Goal: Information Seeking & Learning: Check status

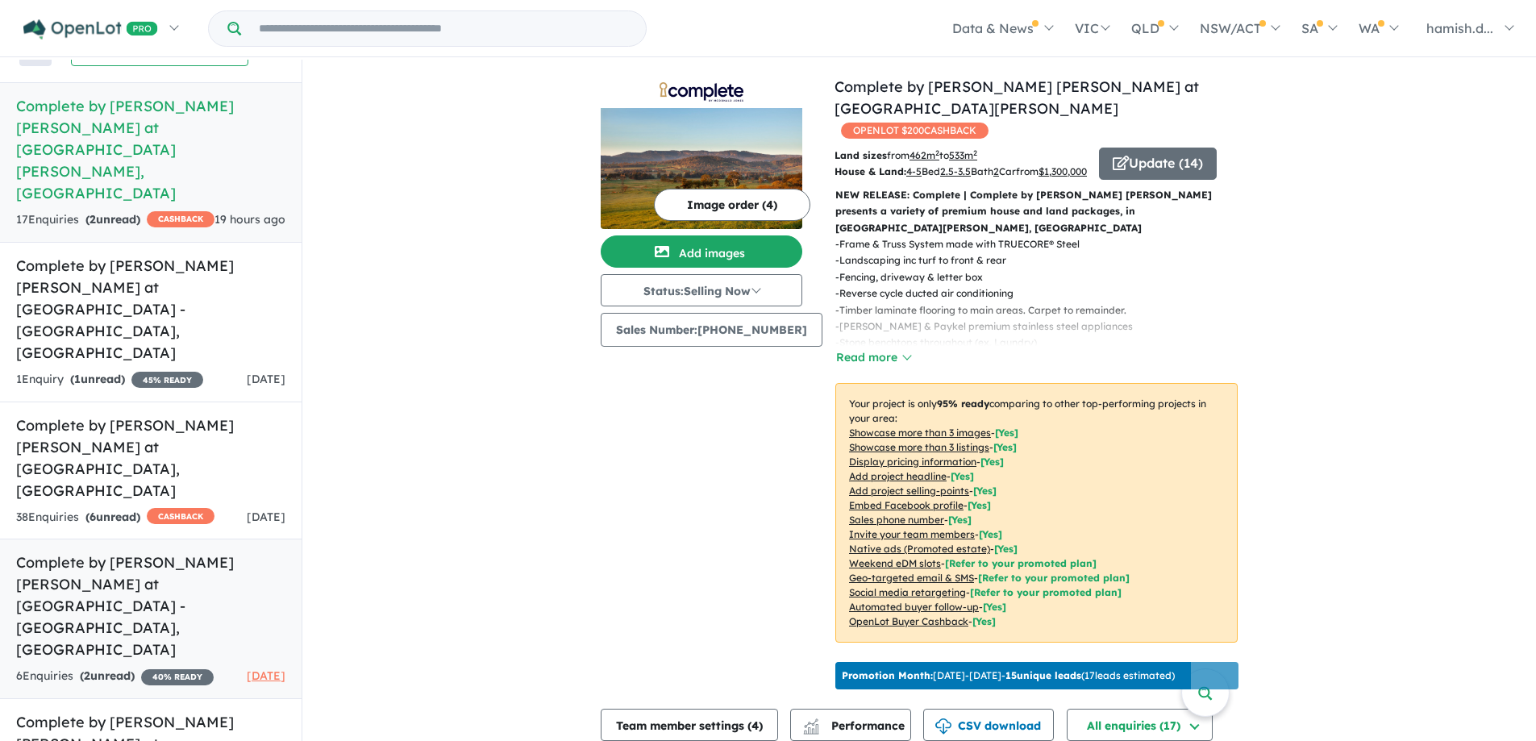
scroll to position [81, 0]
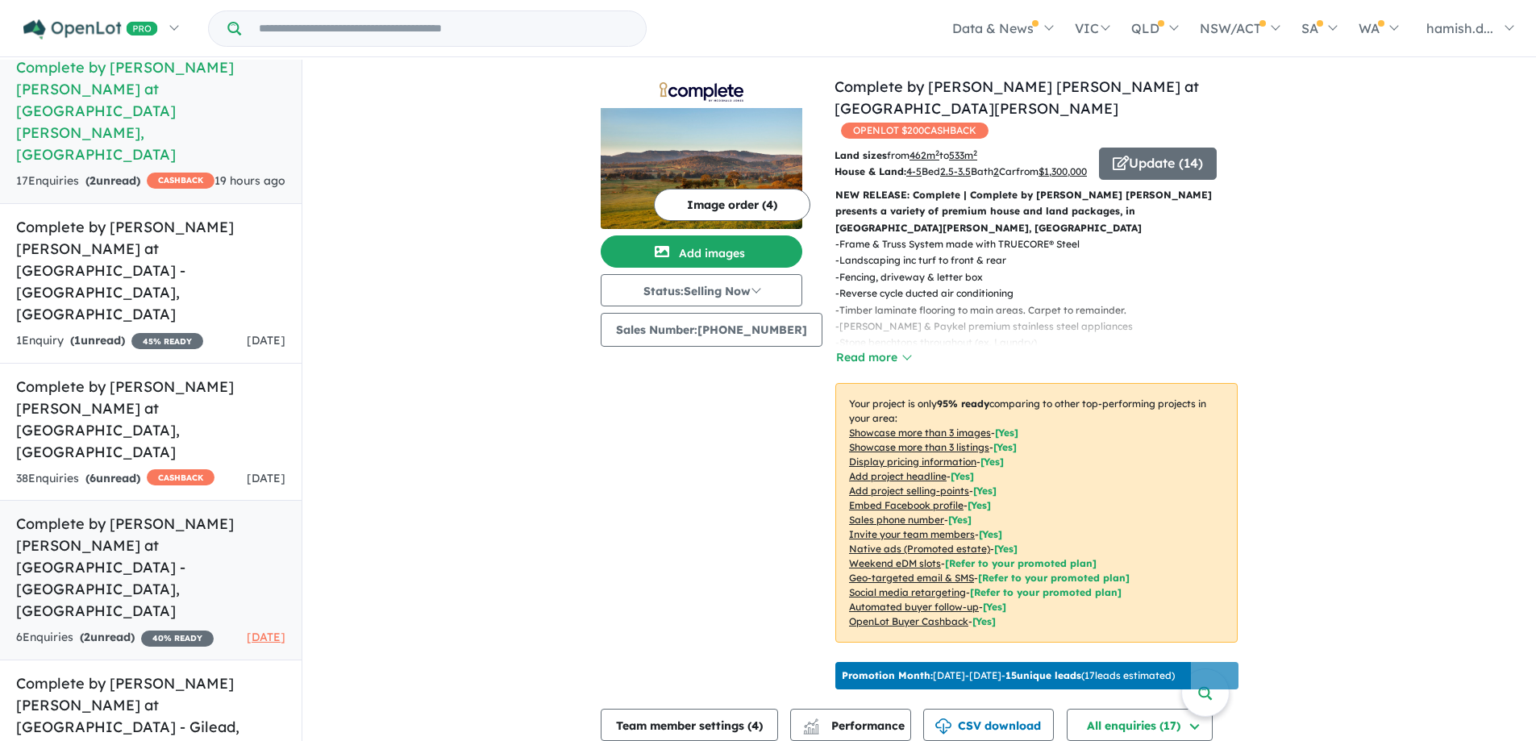
click at [130, 513] on h5 "Complete by [PERSON_NAME] [PERSON_NAME] at [GEOGRAPHIC_DATA][PERSON_NAME] , [GE…" at bounding box center [150, 567] width 269 height 109
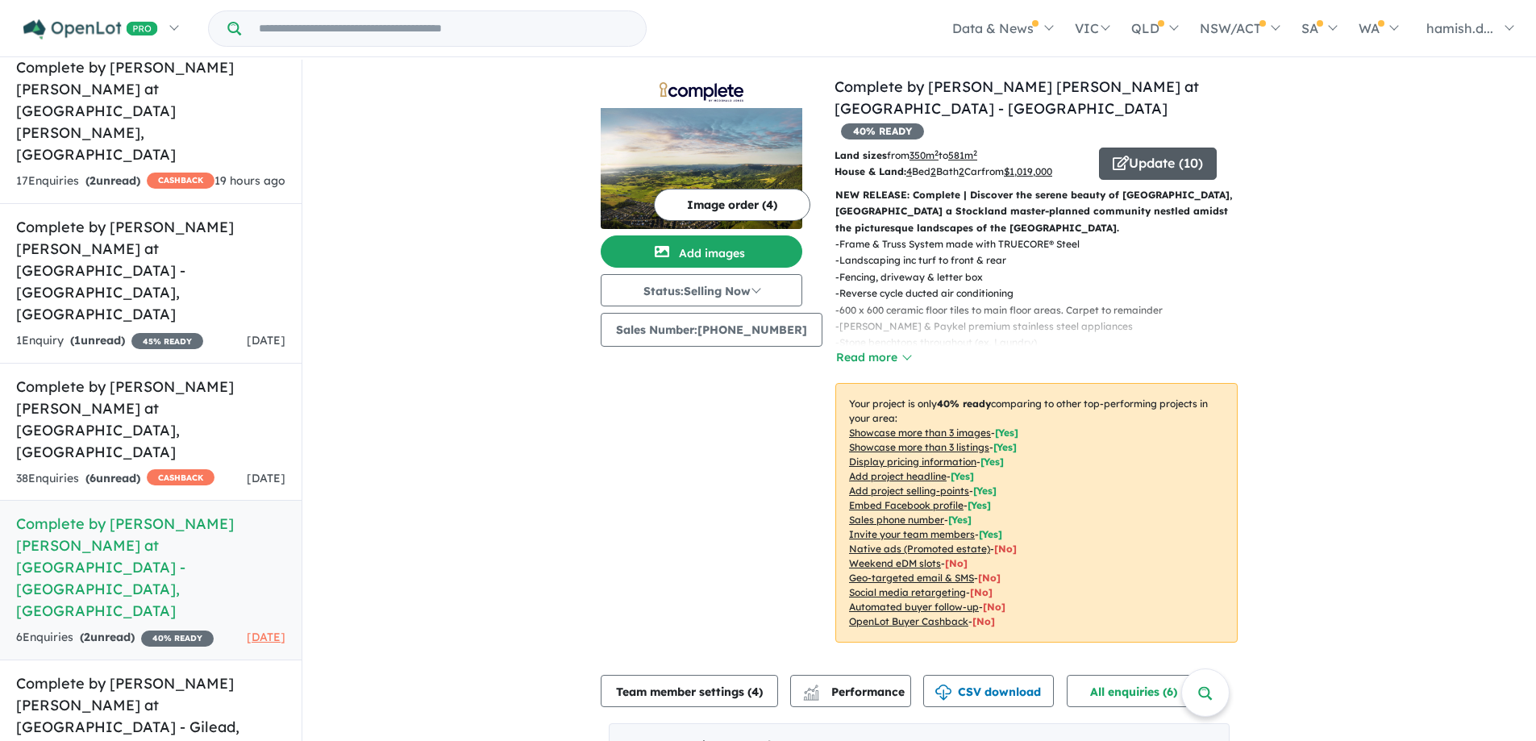
click at [1140, 148] on button "Update ( 10 )" at bounding box center [1158, 164] width 118 height 32
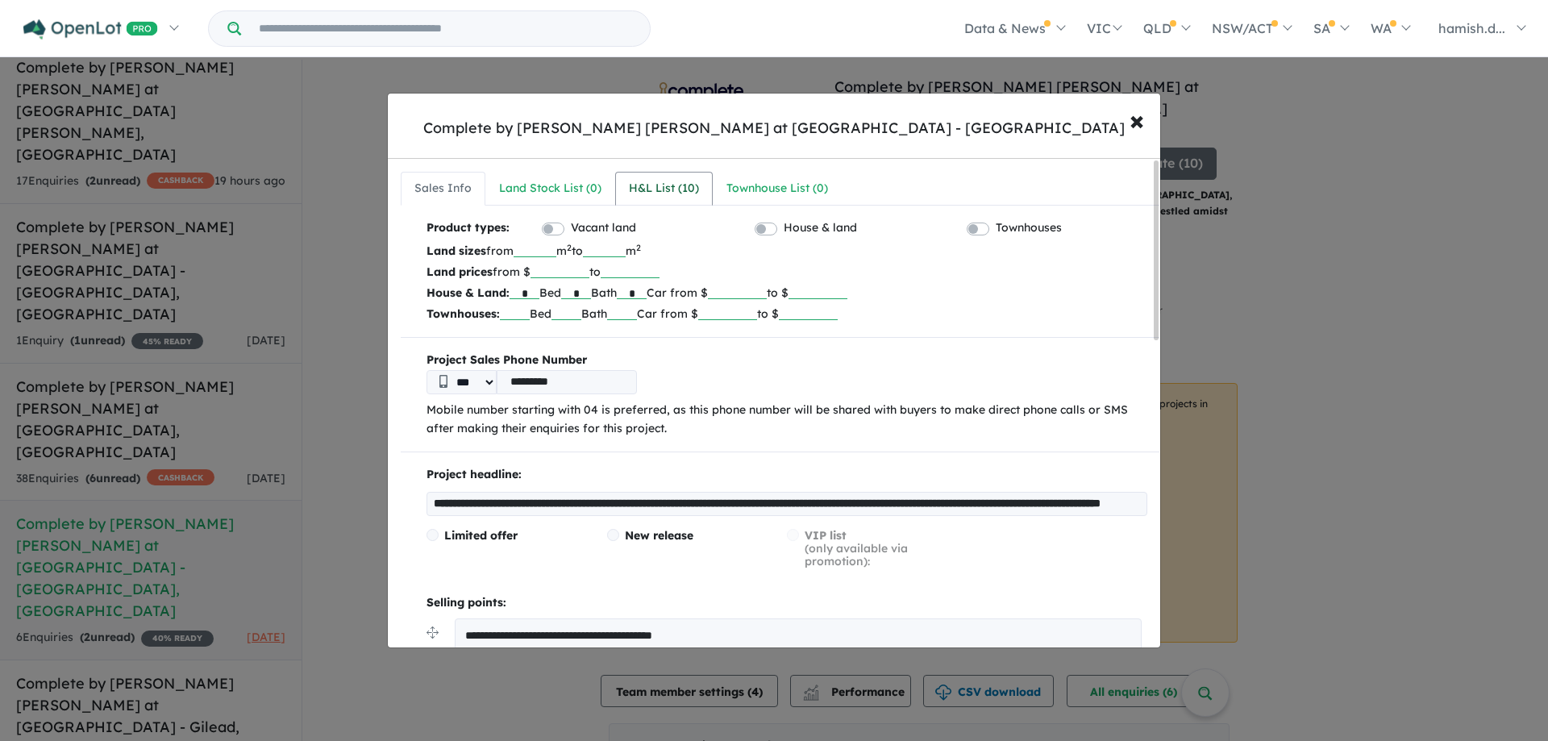
click at [680, 200] on link "H&L List ( 10 )" at bounding box center [664, 189] width 98 height 34
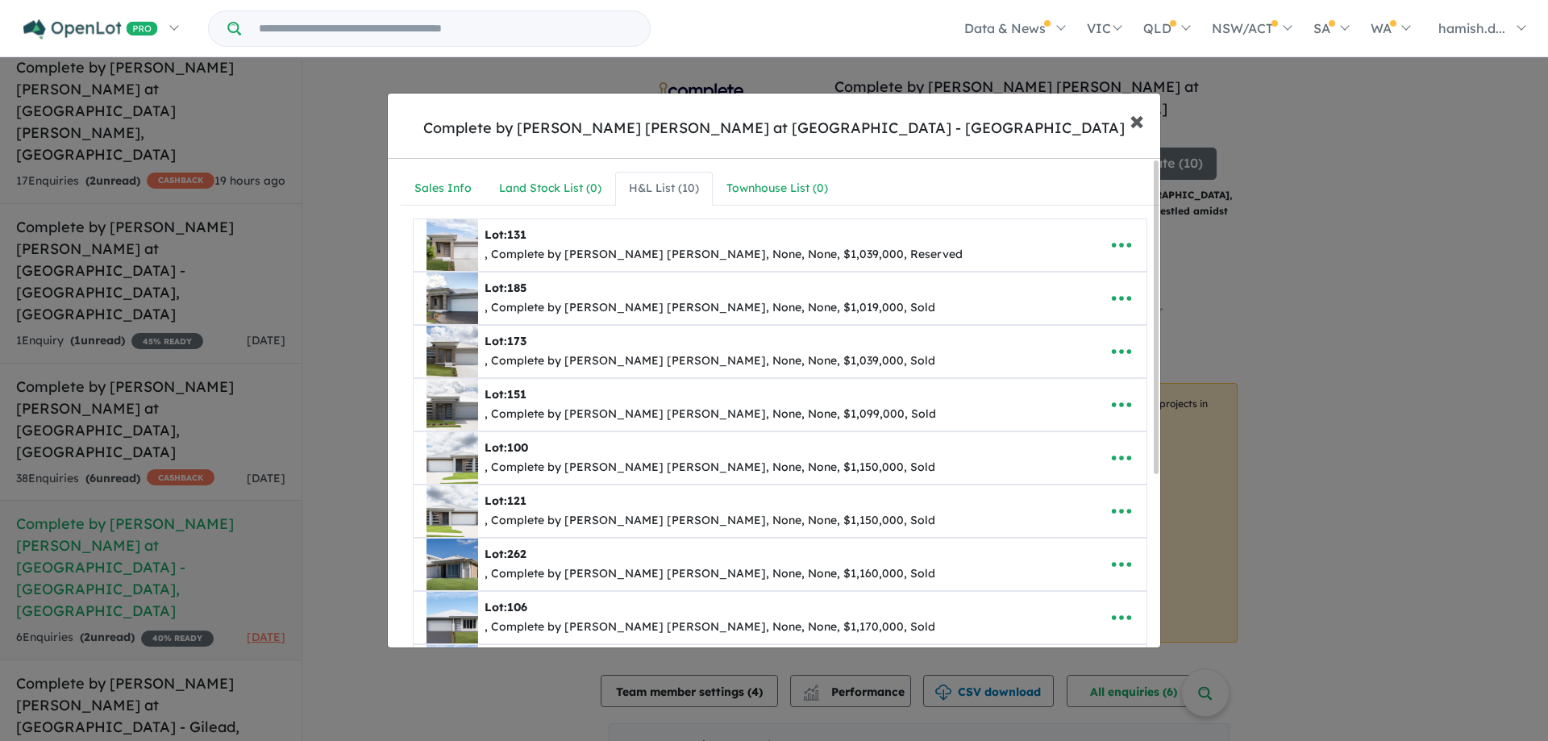
click at [1134, 127] on span "×" at bounding box center [1137, 119] width 15 height 35
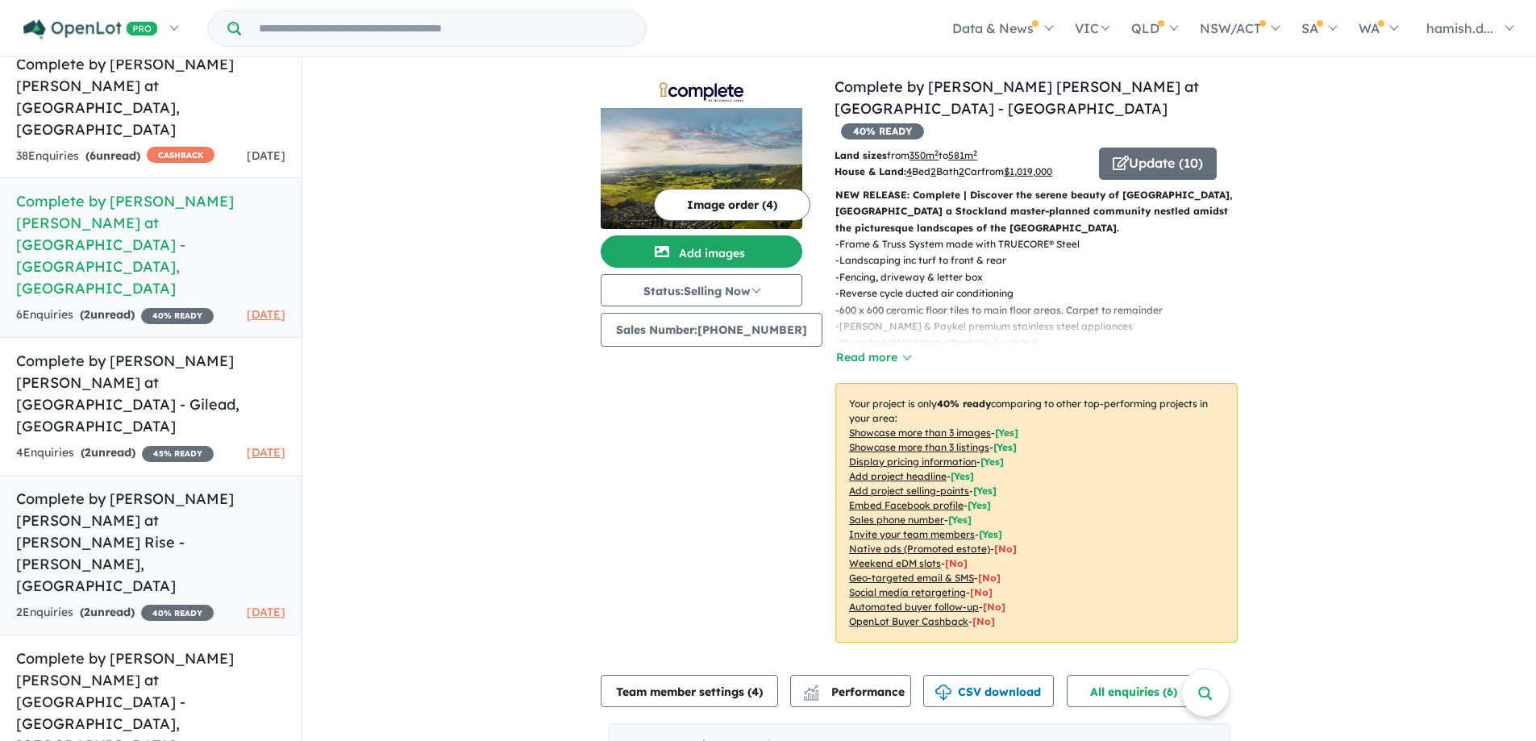
scroll to position [484, 0]
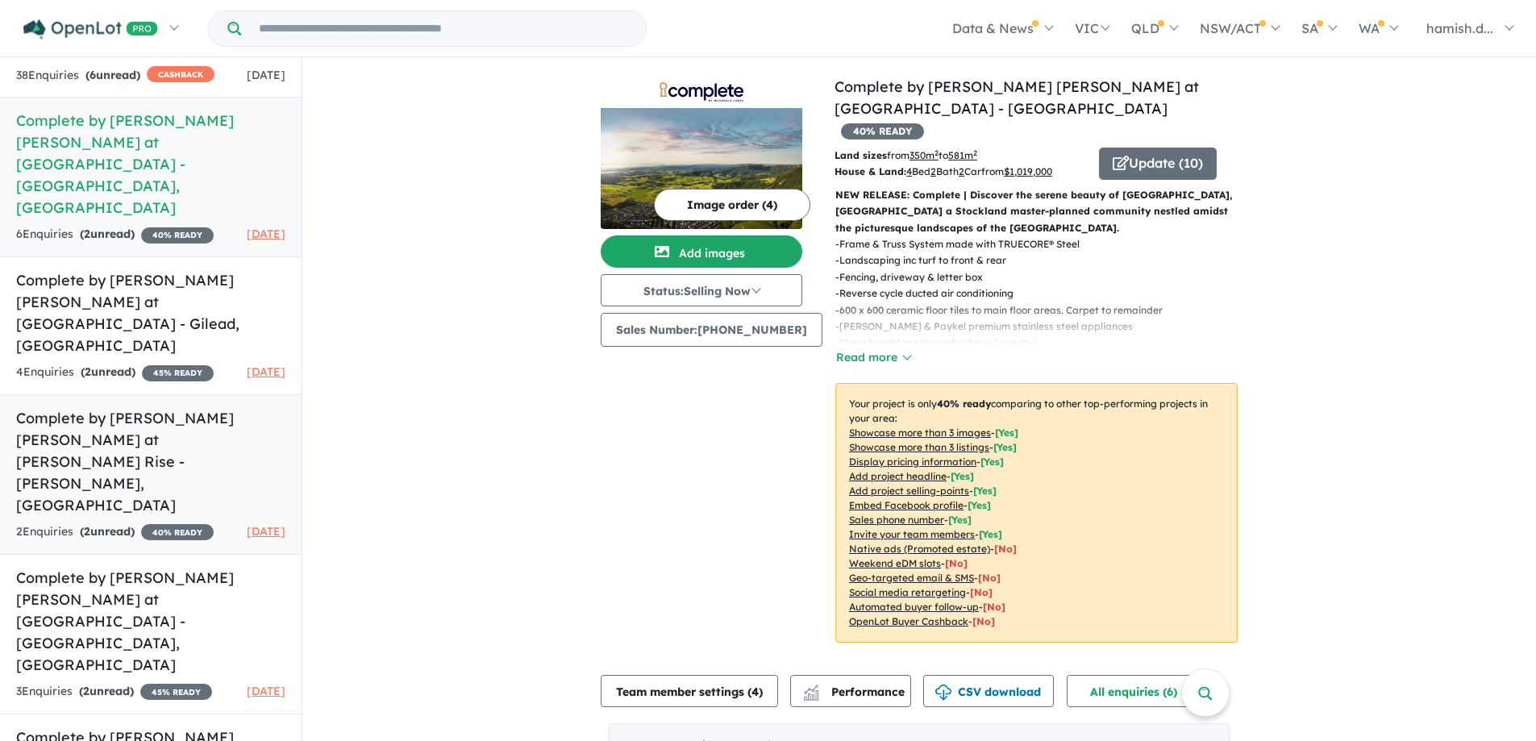
click at [159, 522] on div "2 Enquir ies ( 2 unread) 40 % READY" at bounding box center [115, 531] width 198 height 19
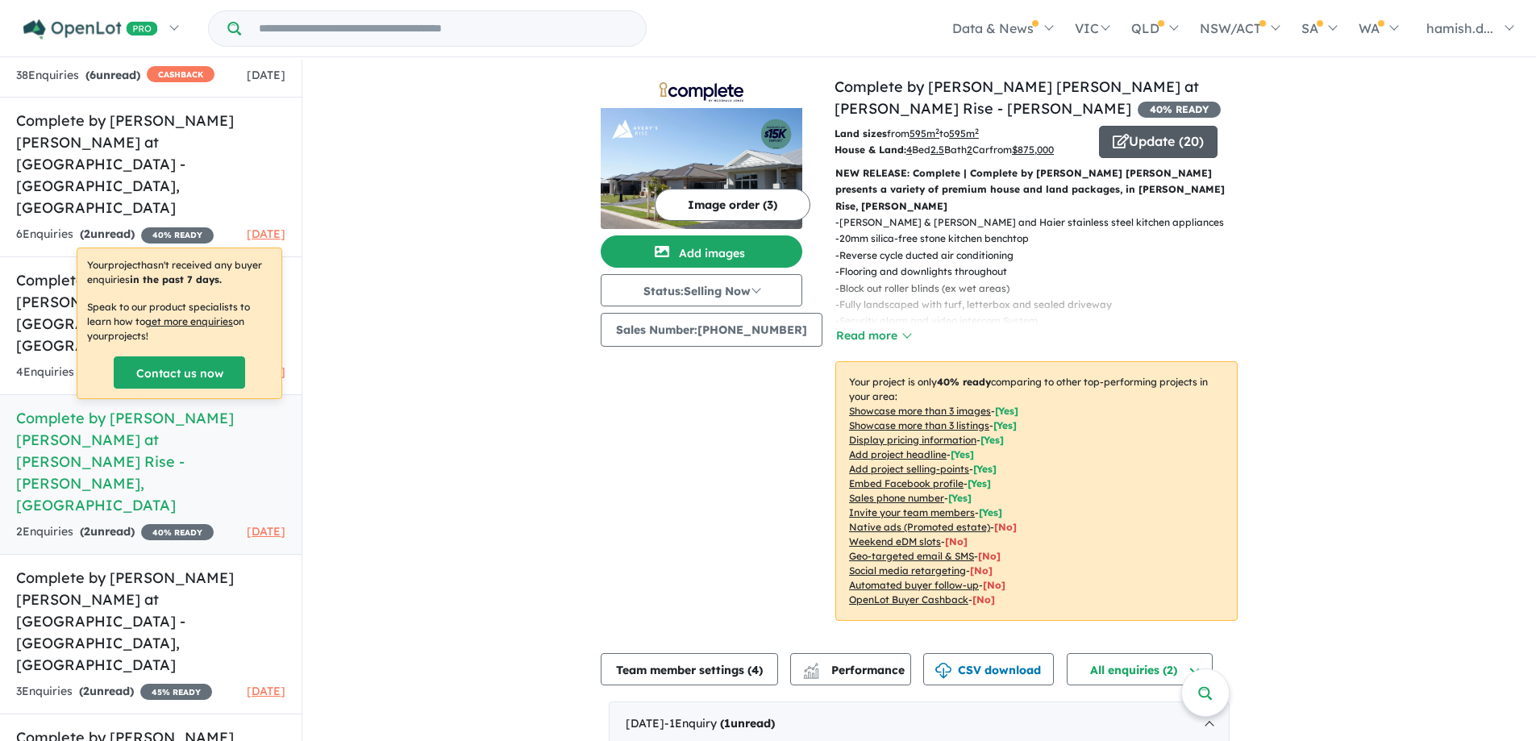
click at [1115, 143] on icon "button" at bounding box center [1121, 141] width 16 height 15
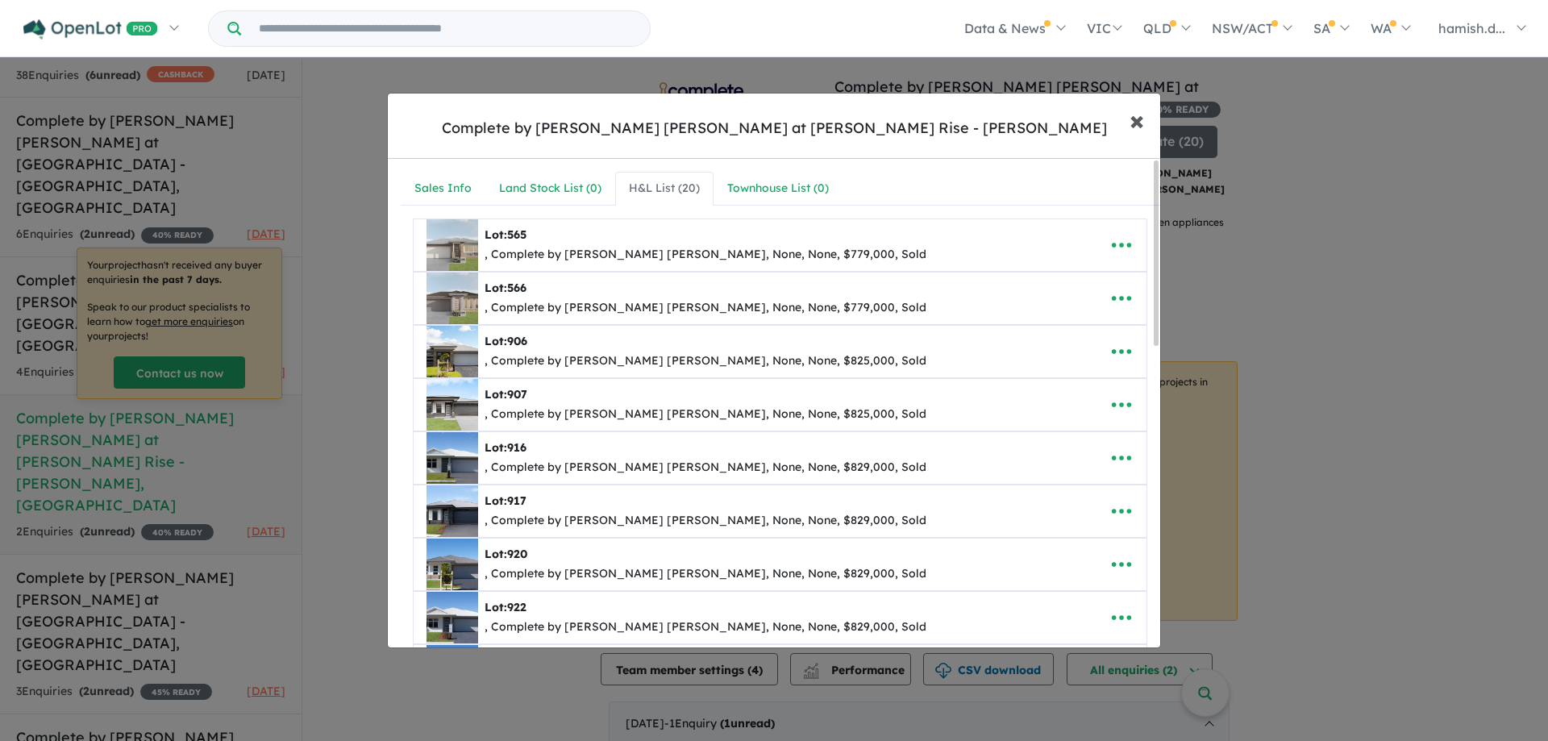
click at [1126, 135] on button "× Close" at bounding box center [1136, 120] width 47 height 44
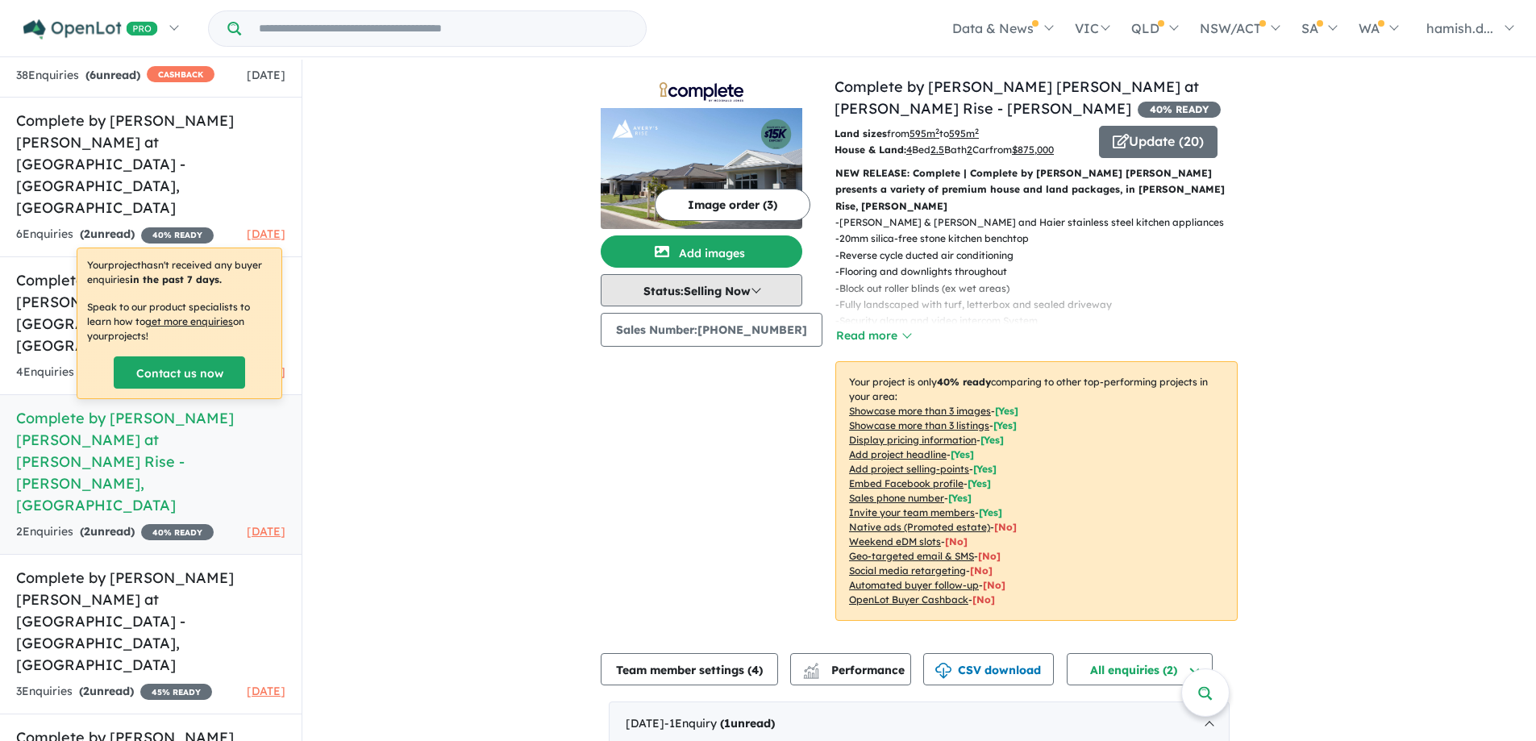
click at [789, 276] on button "Status: Selling Now" at bounding box center [702, 290] width 202 height 32
click at [697, 370] on button "Coming Soon" at bounding box center [660, 364] width 119 height 37
click at [497, 324] on div "View 13 projects in your account Complete by [PERSON_NAME] [PERSON_NAME] at [PE…" at bounding box center [919, 602] width 1234 height 1085
click at [886, 327] on button "Read more" at bounding box center [873, 336] width 76 height 19
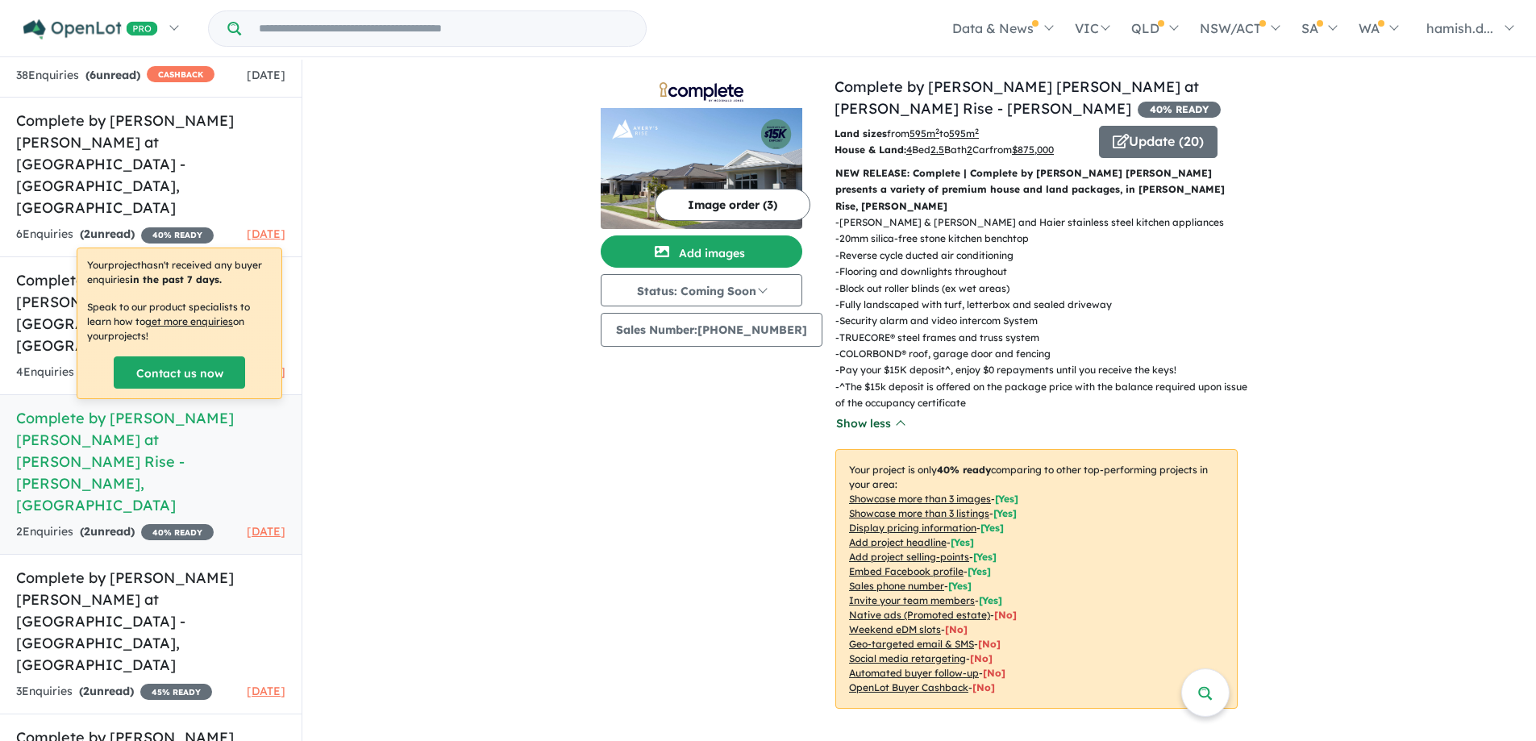
click at [876, 416] on button "Show less" at bounding box center [869, 423] width 69 height 19
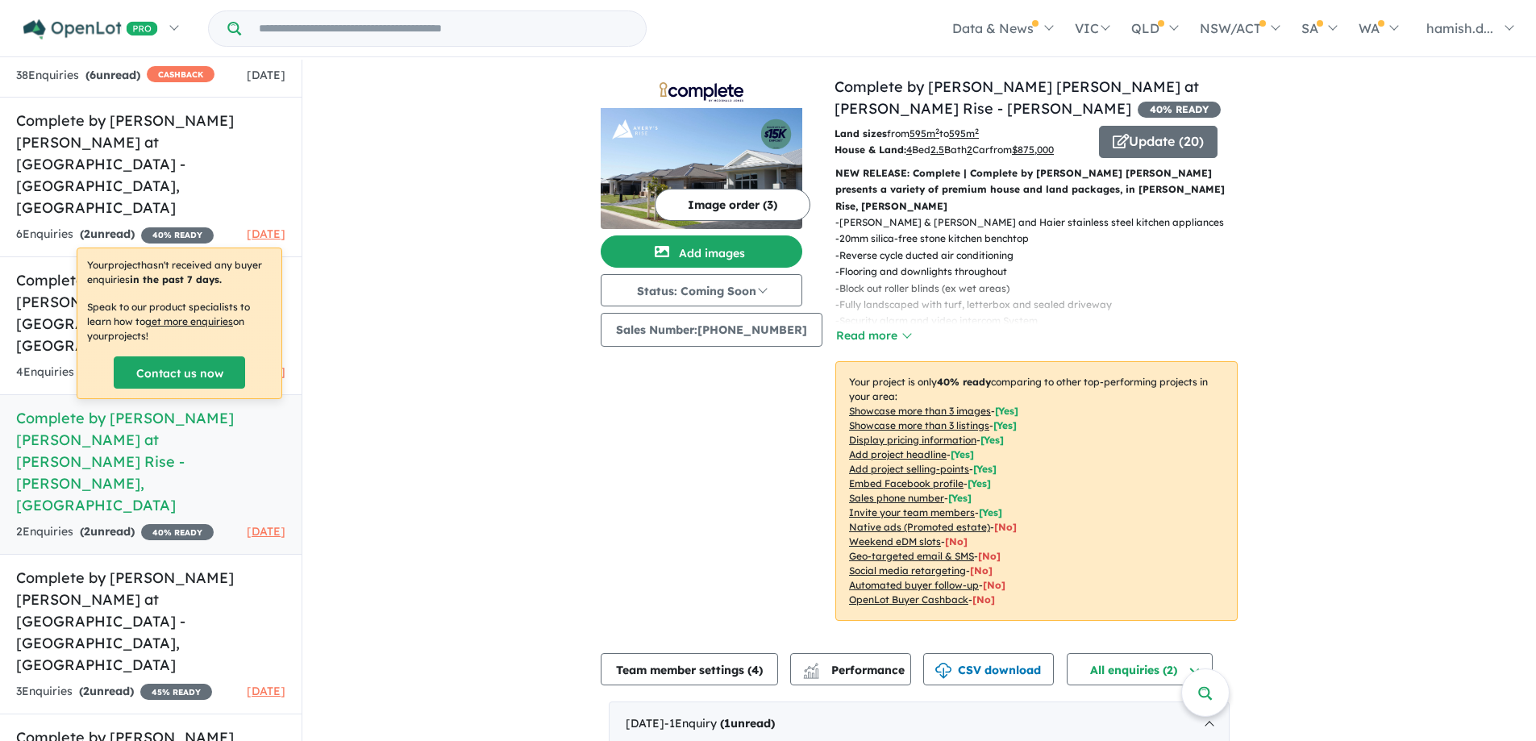
click at [497, 429] on div "View 13 projects in your account Complete by [PERSON_NAME] [PERSON_NAME] at [PE…" at bounding box center [919, 602] width 1234 height 1085
click at [374, 281] on div "View 13 projects in your account Complete by [PERSON_NAME] [PERSON_NAME] at [PE…" at bounding box center [919, 602] width 1234 height 1085
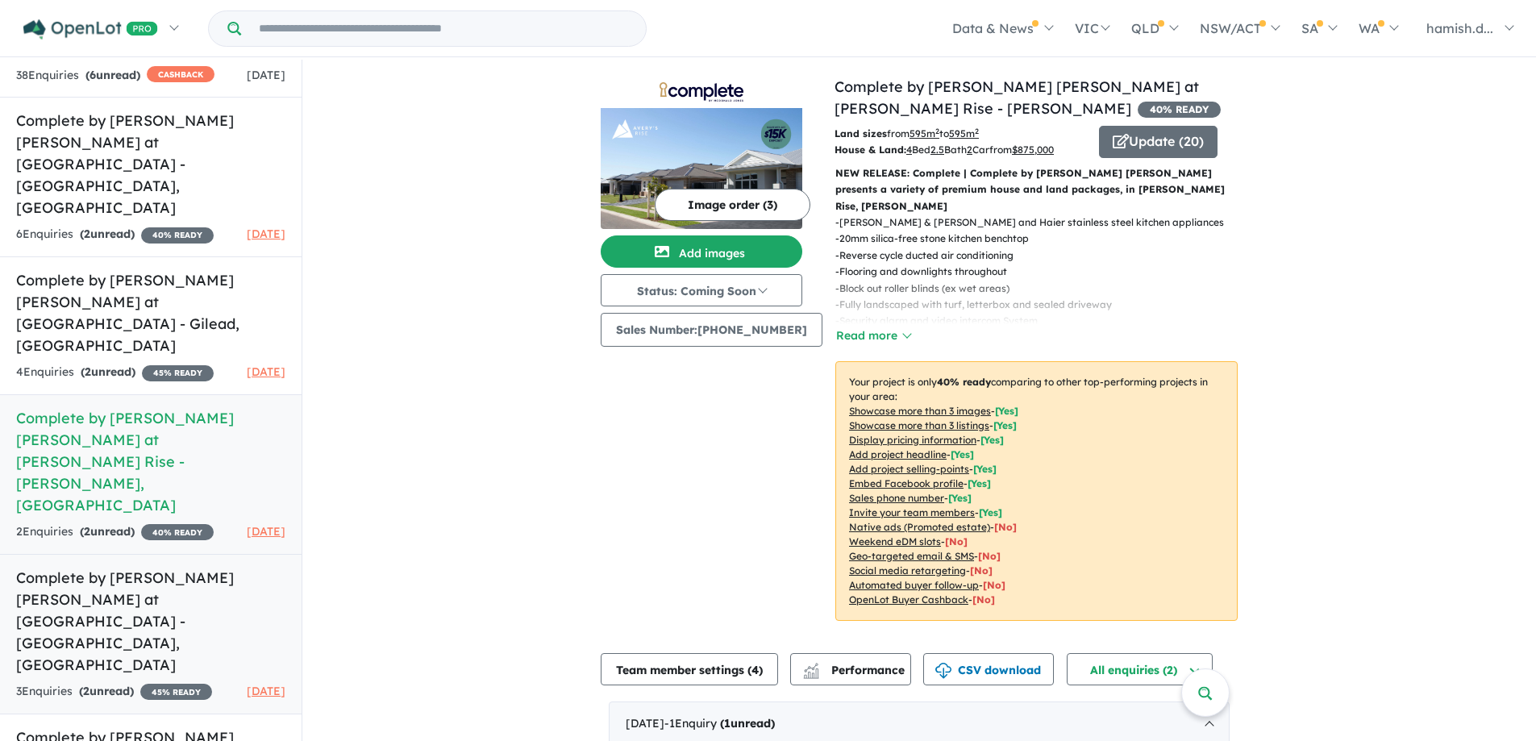
click at [180, 567] on h5 "Complete by [PERSON_NAME] [PERSON_NAME] at [GEOGRAPHIC_DATA] - [GEOGRAPHIC_DATA…" at bounding box center [150, 621] width 269 height 109
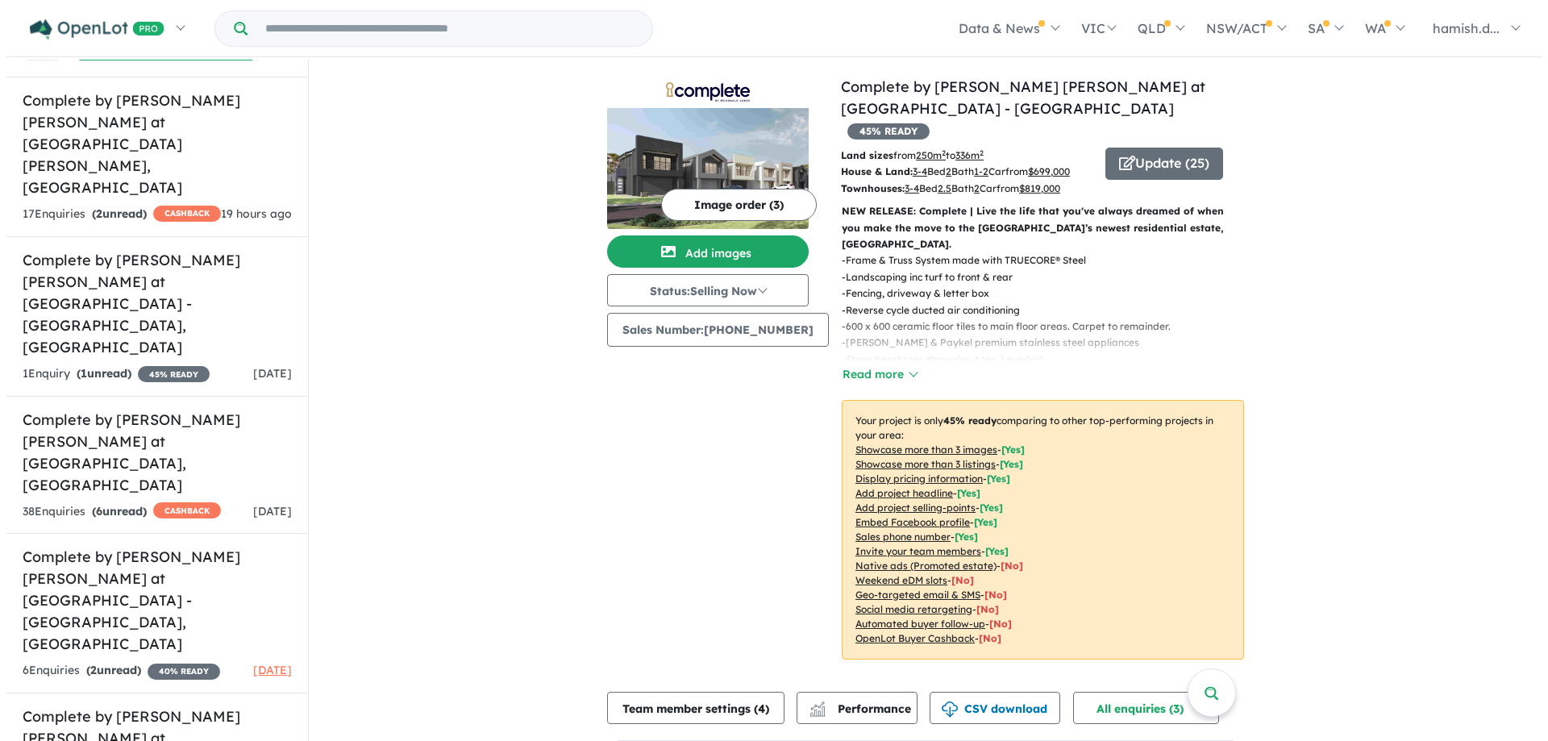
scroll to position [31, 0]
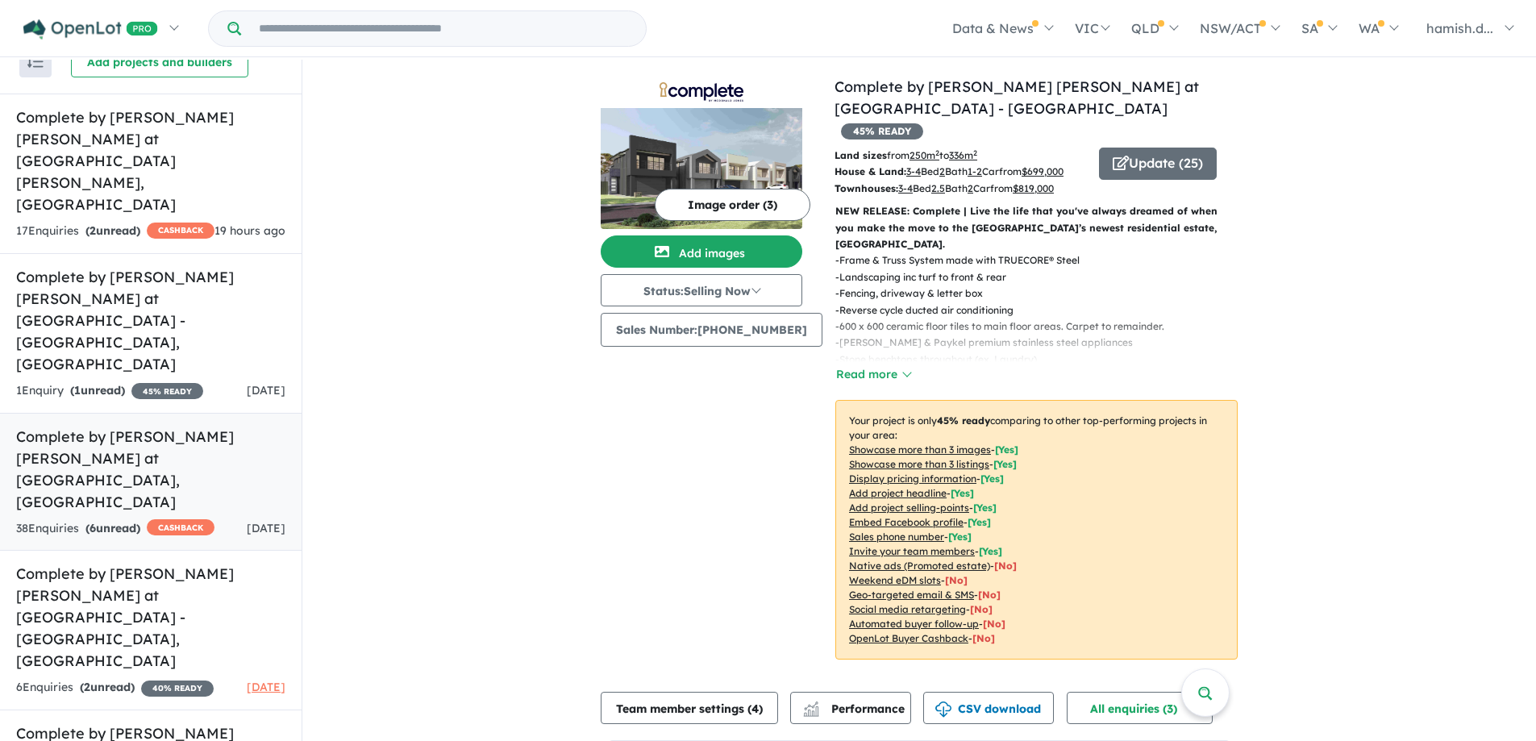
click at [162, 413] on link "Complete by [PERSON_NAME] [PERSON_NAME] at [GEOGRAPHIC_DATA] , [GEOGRAPHIC_DATA…" at bounding box center [151, 482] width 302 height 139
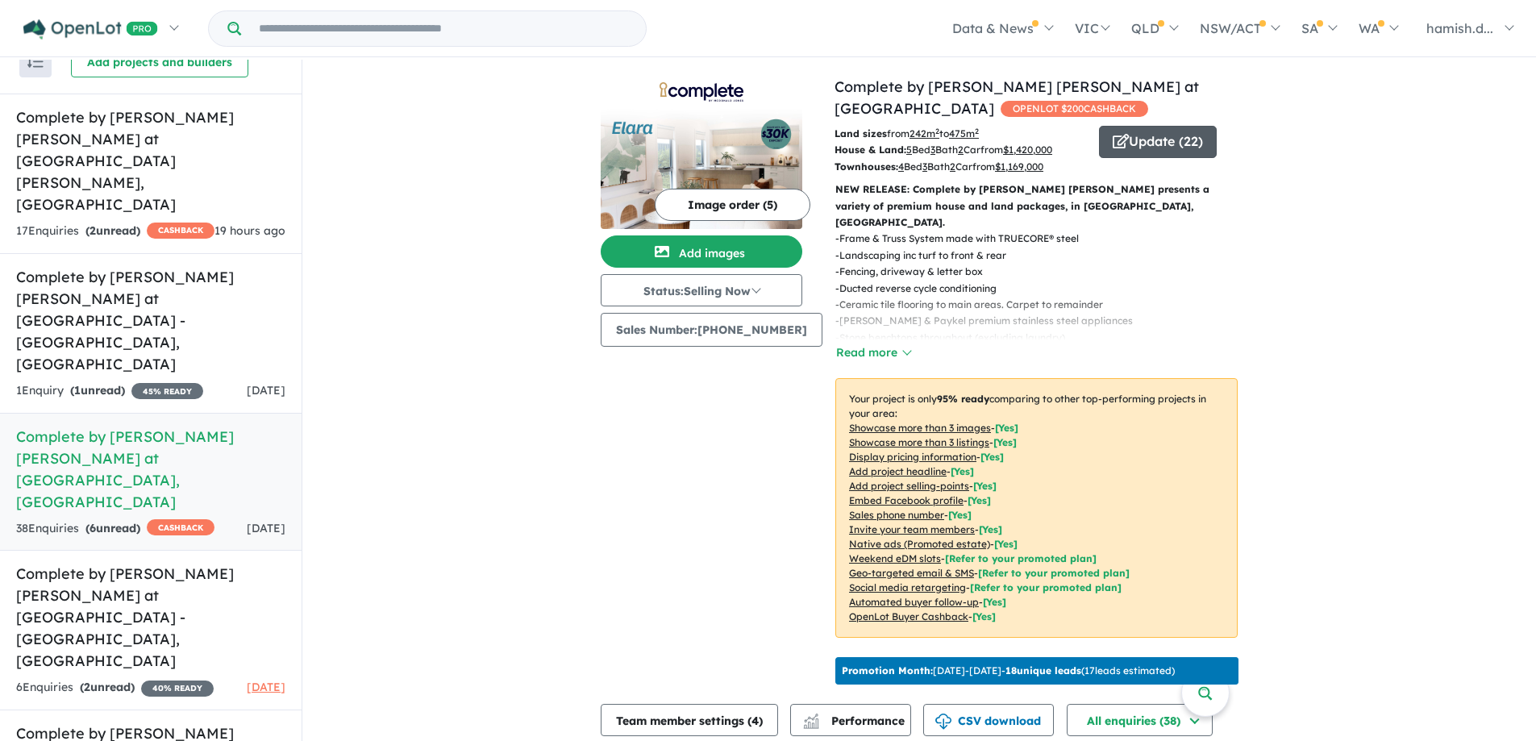
click at [1118, 132] on button "Update ( 22 )" at bounding box center [1158, 142] width 118 height 32
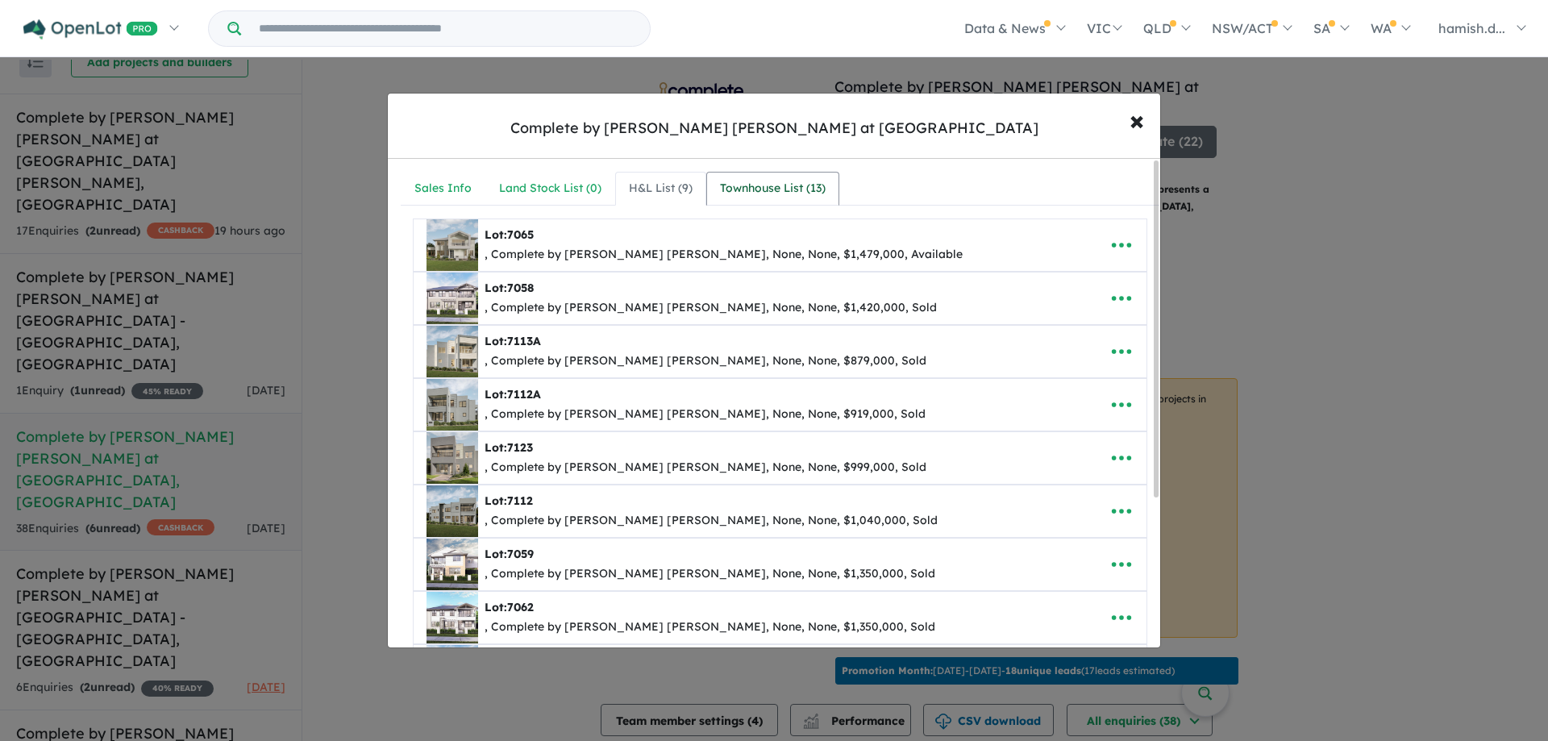
click at [776, 181] on div "Townhouse List ( 13 )" at bounding box center [773, 188] width 106 height 19
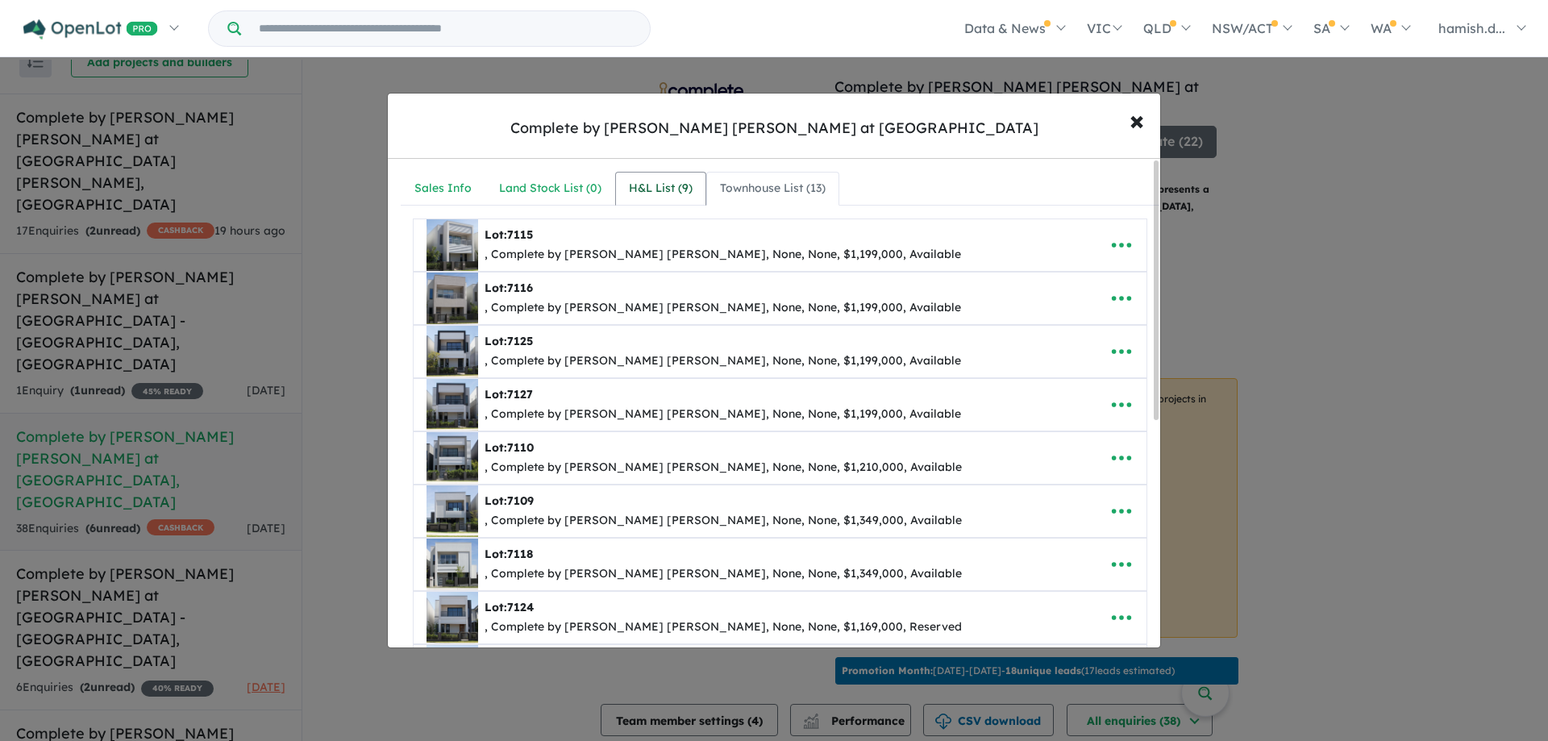
click at [646, 202] on link "H&L List ( 9 )" at bounding box center [660, 189] width 91 height 34
click at [645, 189] on div "H&L List ( 9 )" at bounding box center [661, 188] width 64 height 19
click at [657, 183] on div "H&L List ( 9 )" at bounding box center [661, 188] width 64 height 19
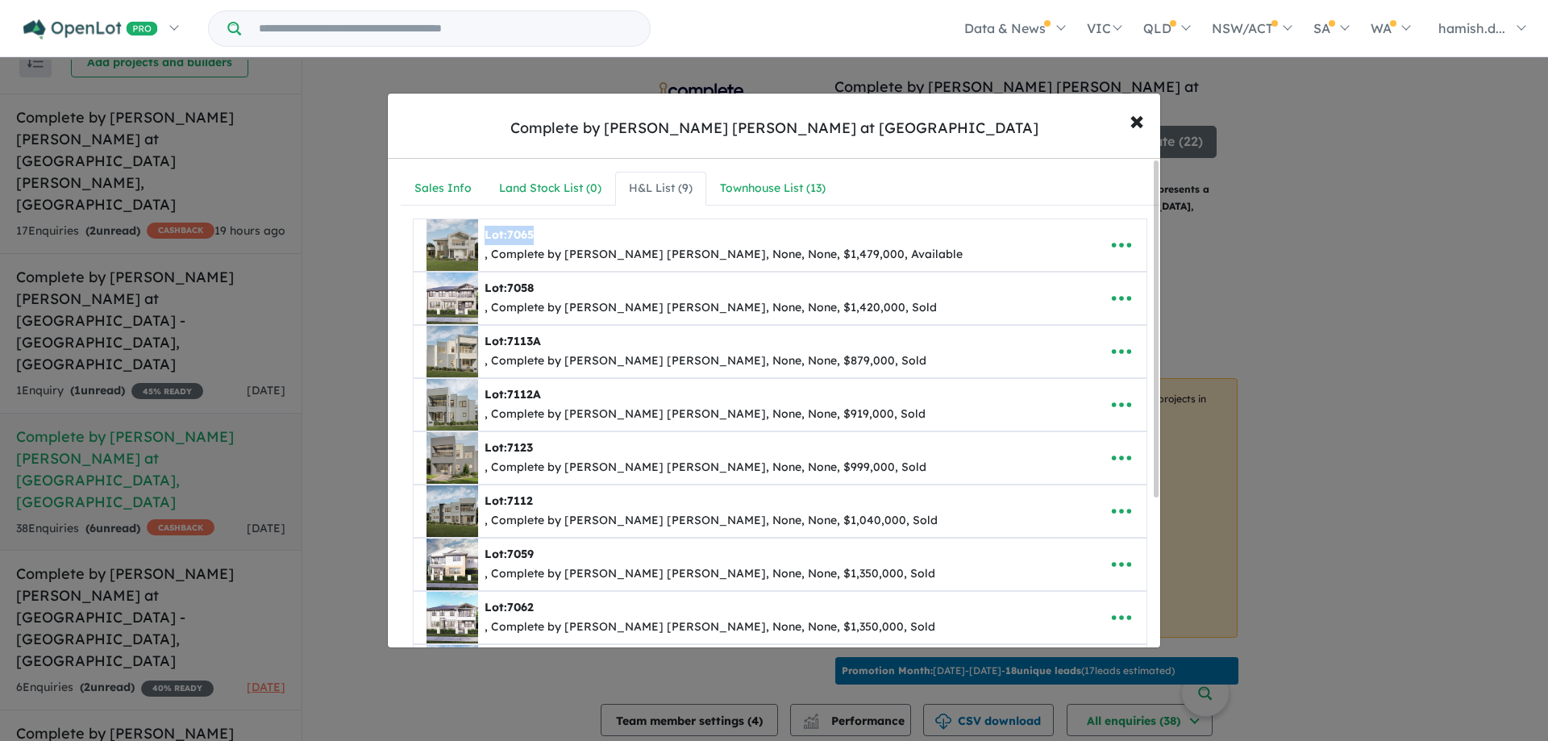
drag, startPoint x: 485, startPoint y: 229, endPoint x: 564, endPoint y: 228, distance: 79.8
click at [564, 228] on div "Lot: 7065" at bounding box center [724, 235] width 478 height 19
click at [567, 236] on div "Lot: 7065" at bounding box center [724, 235] width 478 height 19
click at [634, 268] on div "Lot: 7065 , Complete by [PERSON_NAME] [PERSON_NAME], None, None, $1,479,000, Av…" at bounding box center [755, 245] width 657 height 52
drag, startPoint x: 1142, startPoint y: 119, endPoint x: 983, endPoint y: 184, distance: 171.4
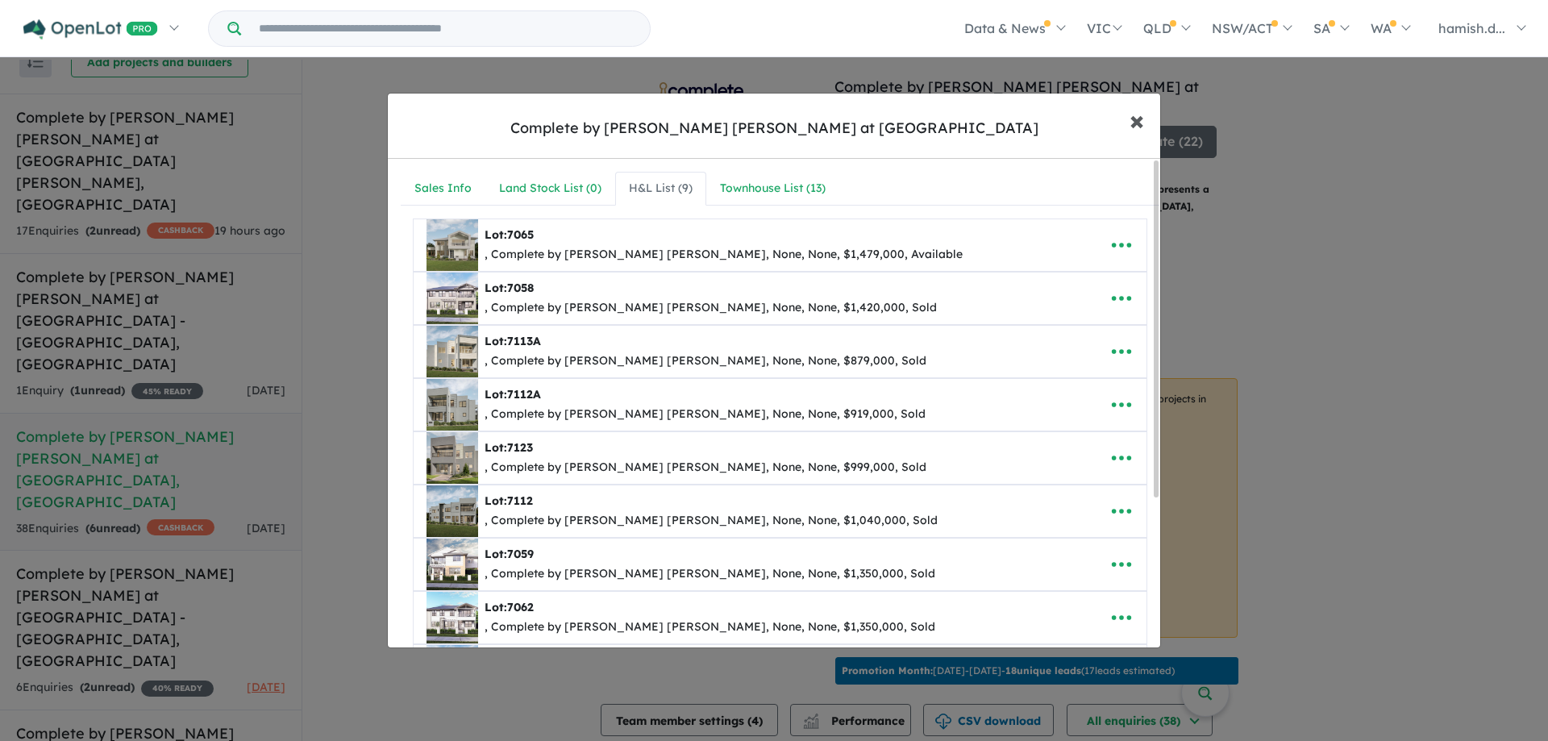
click at [1141, 119] on span "×" at bounding box center [1137, 119] width 15 height 35
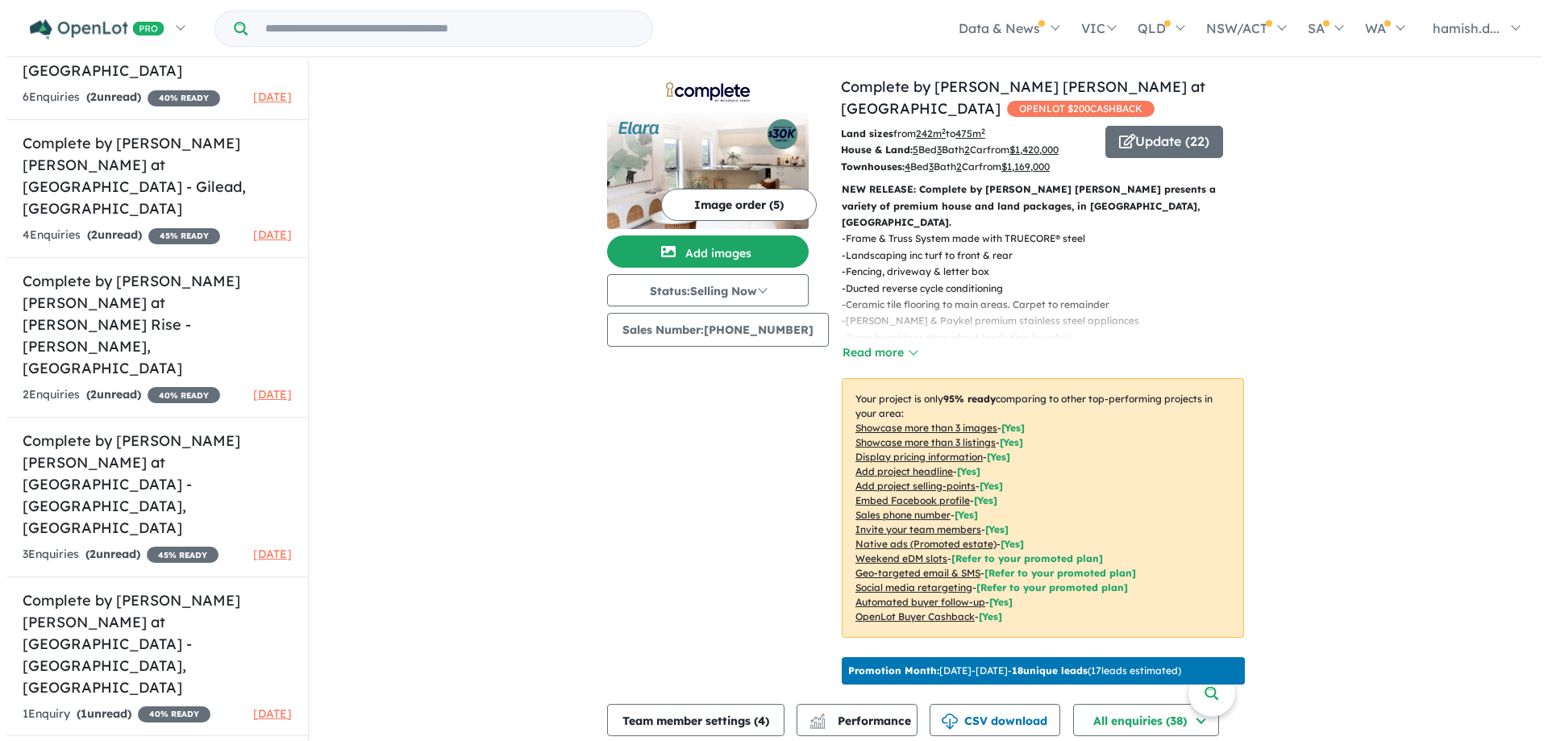
scroll to position [676, 0]
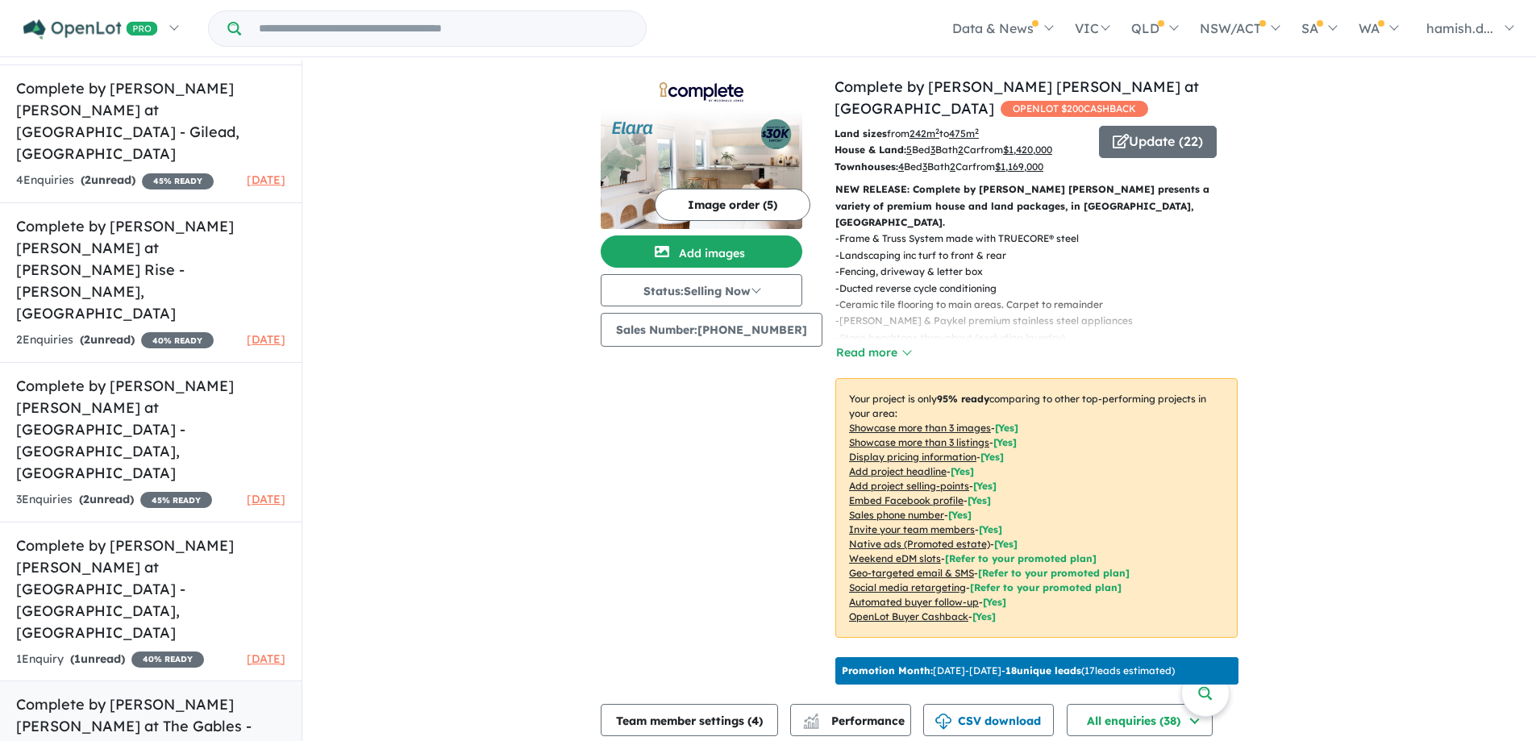
click at [195, 693] on h5 "Complete by [PERSON_NAME] [PERSON_NAME] at The [GEOGRAPHIC_DATA] , [GEOGRAPHIC_…" at bounding box center [150, 725] width 269 height 65
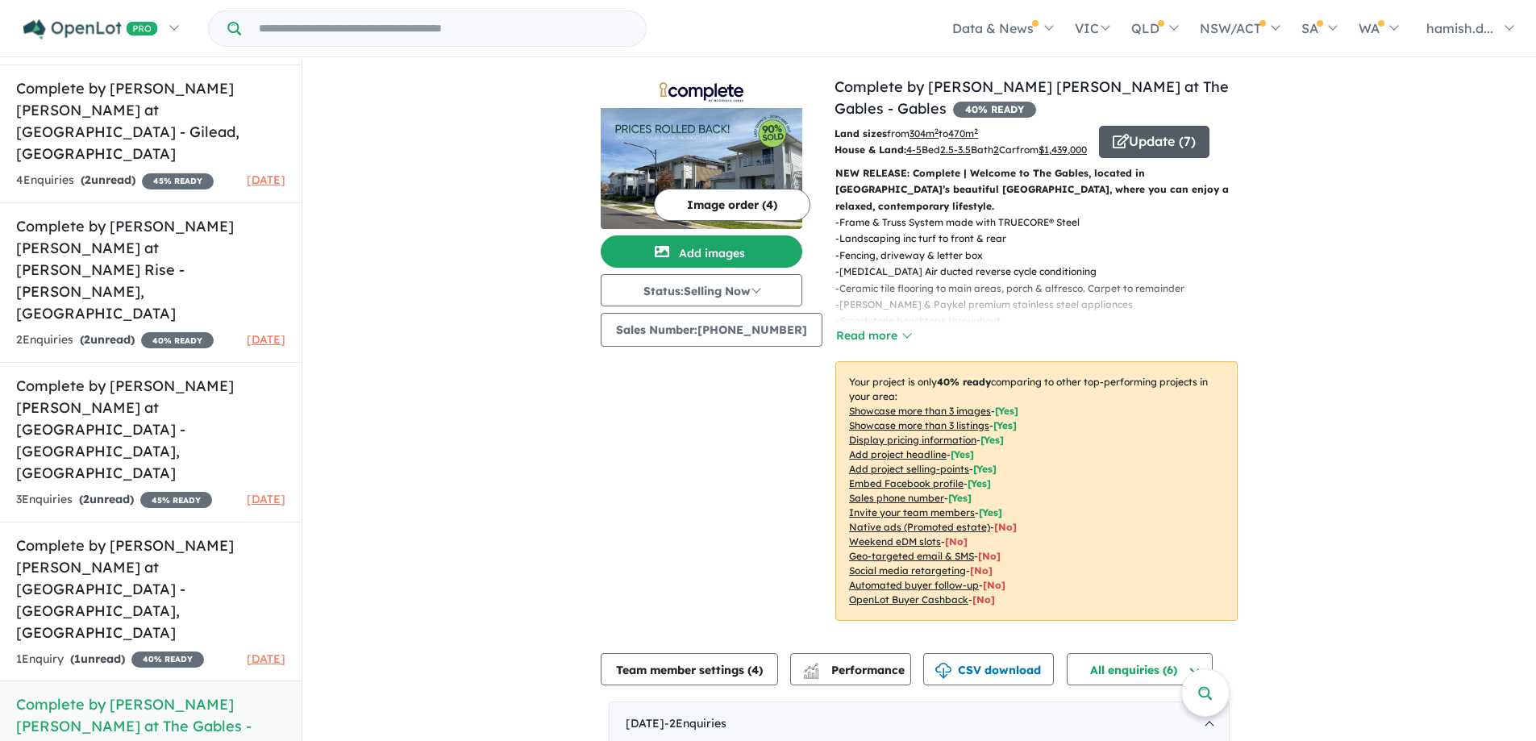
click at [1123, 145] on button "Update ( 7 )" at bounding box center [1154, 142] width 110 height 32
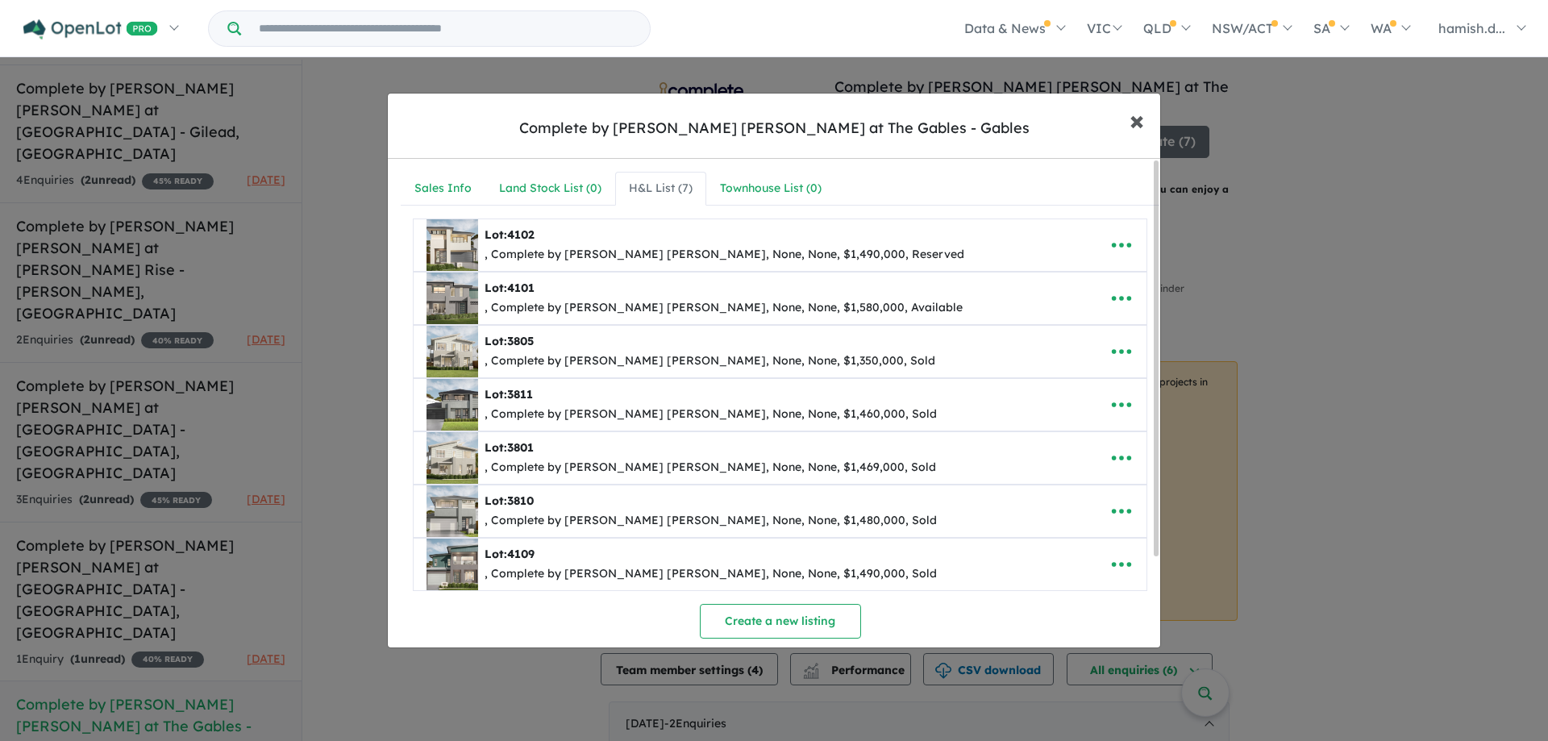
click at [1142, 119] on span "×" at bounding box center [1137, 119] width 15 height 35
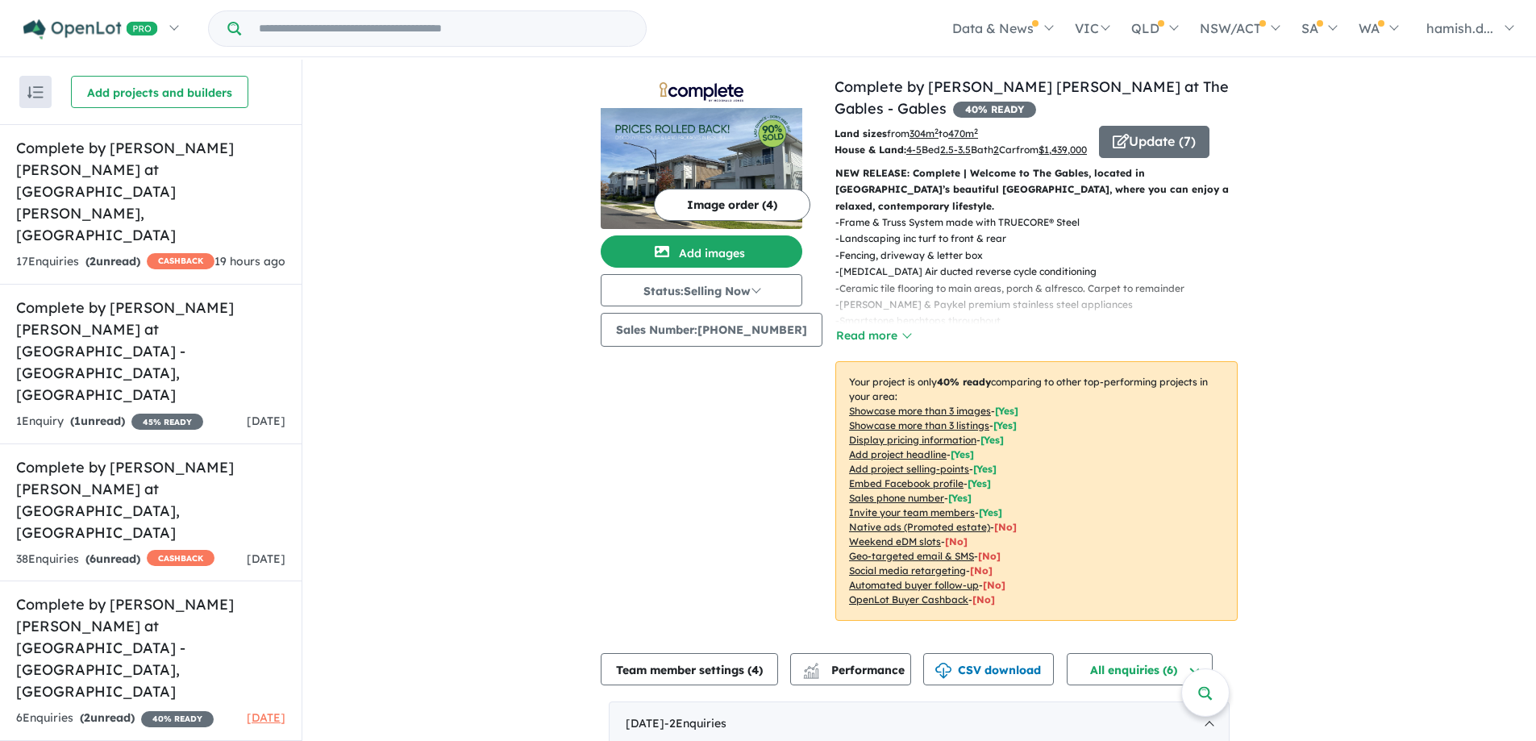
click at [385, 171] on div "View 13 projects in your account Complete by [PERSON_NAME] [PERSON_NAME] at The…" at bounding box center [919, 624] width 1234 height 1129
